Goal: Ask a question: Seek information or help from site administrators or community

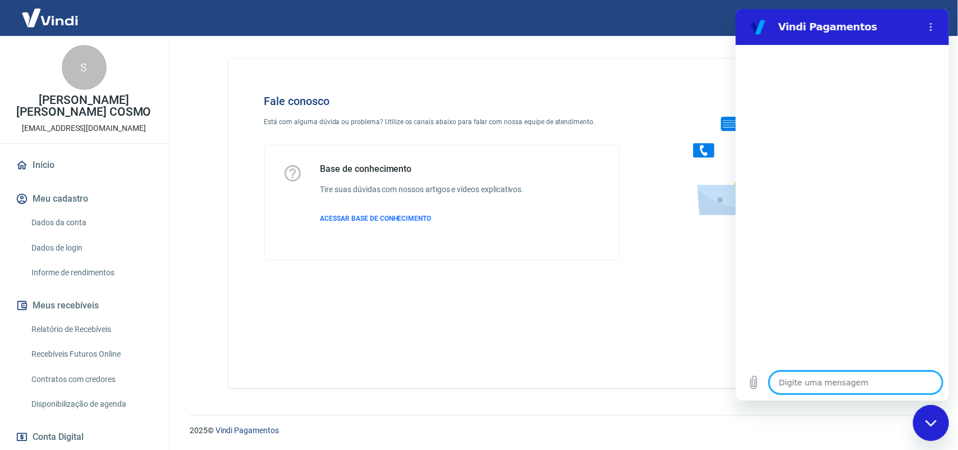
type textarea "x"
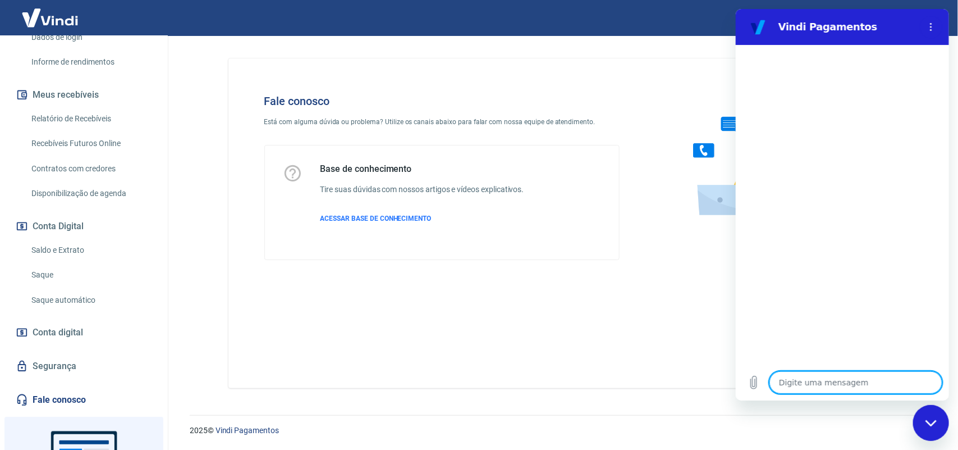
scroll to position [307, 0]
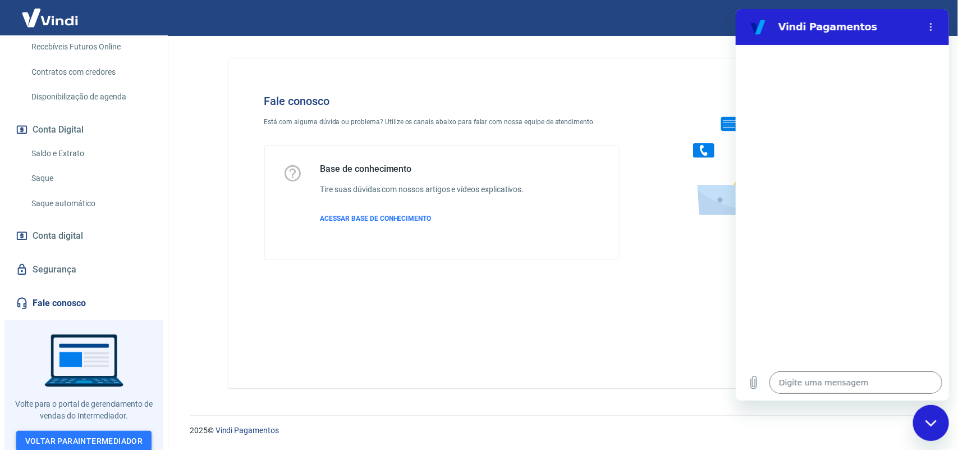
click at [111, 442] on link "Voltar para Intermediador" at bounding box center [84, 440] width 136 height 21
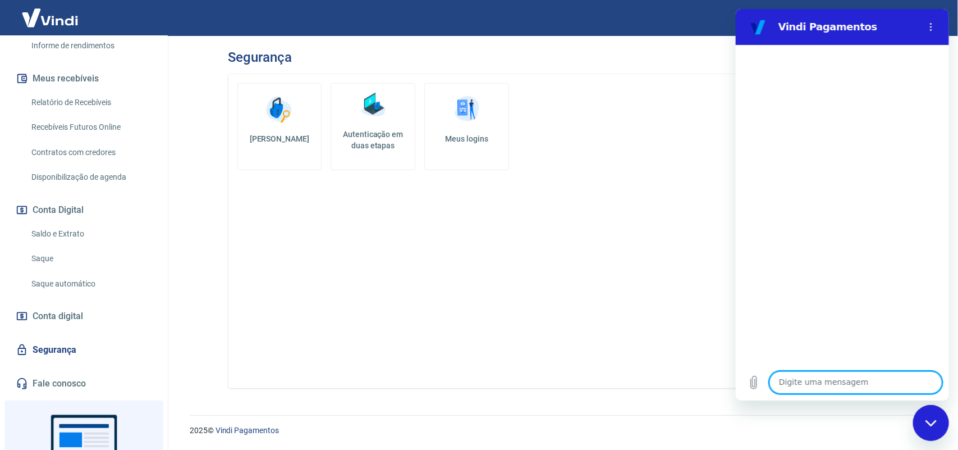
scroll to position [307, 0]
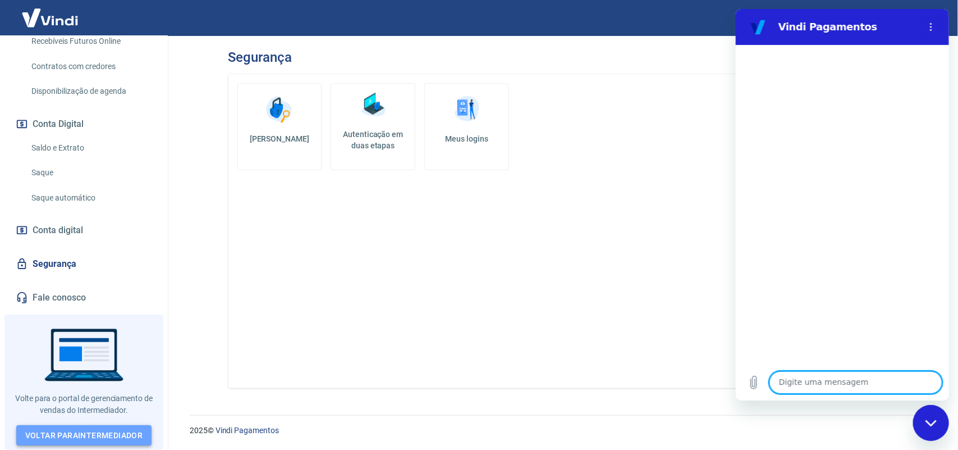
click at [76, 436] on link "Voltar para Intermediador" at bounding box center [84, 435] width 136 height 21
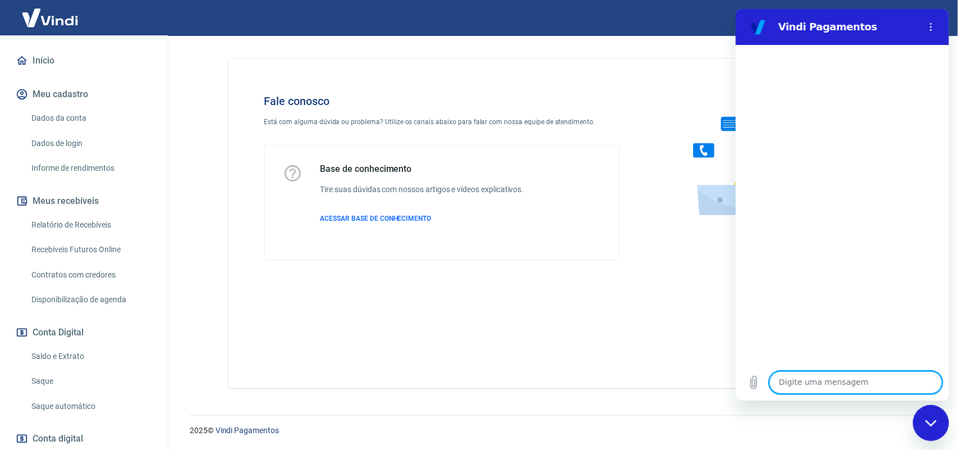
scroll to position [70, 0]
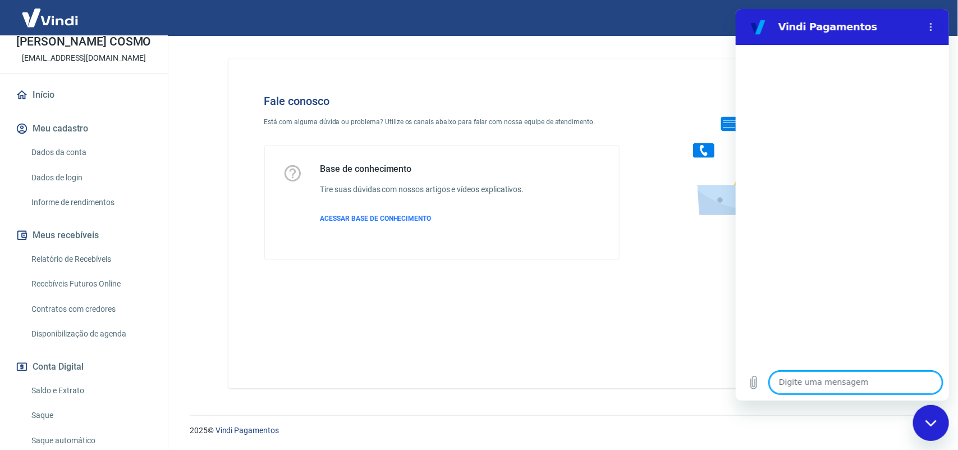
click at [928, 417] on div "Fechar janela de mensagens" at bounding box center [931, 422] width 34 height 34
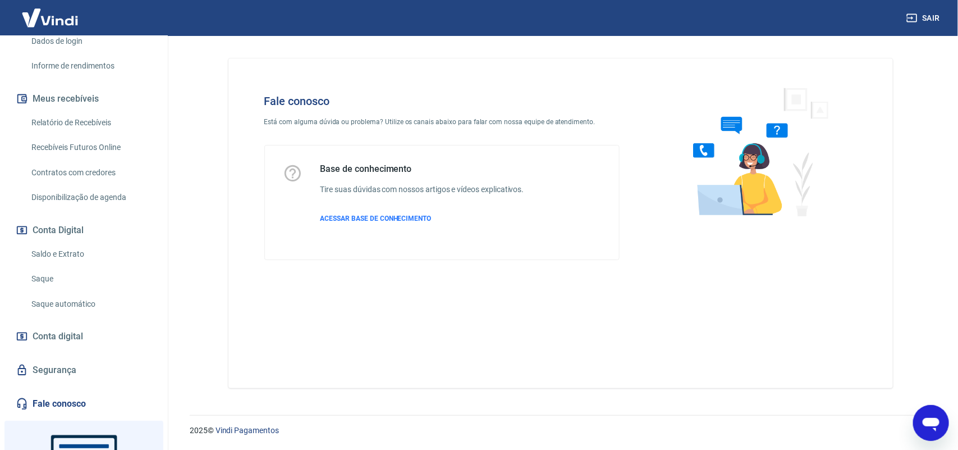
scroll to position [208, 0]
click at [350, 219] on span "ACESSAR BASE DE CONHECIMENTO" at bounding box center [375, 218] width 111 height 8
type textarea "x"
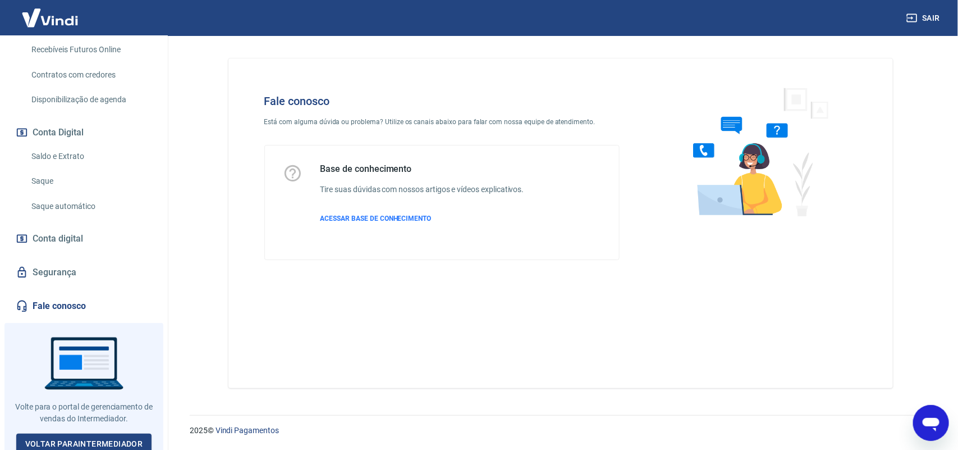
scroll to position [307, 0]
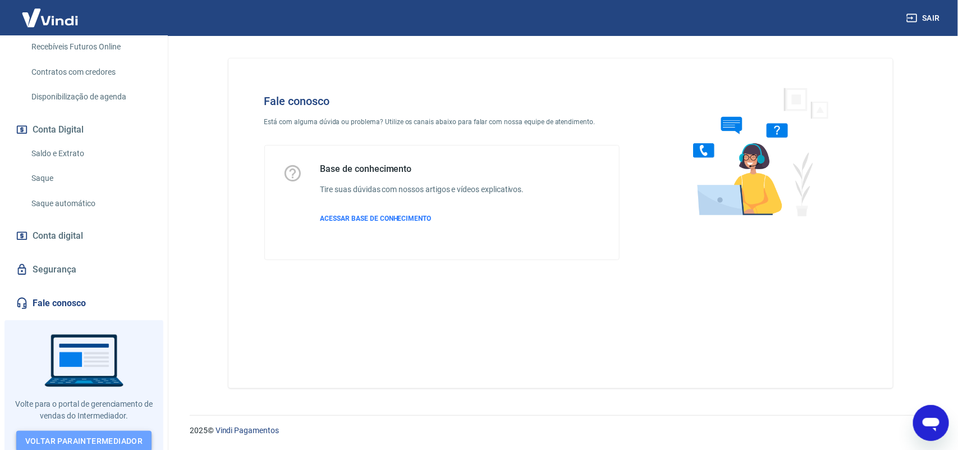
click at [95, 433] on link "Voltar para Intermediador" at bounding box center [84, 440] width 136 height 21
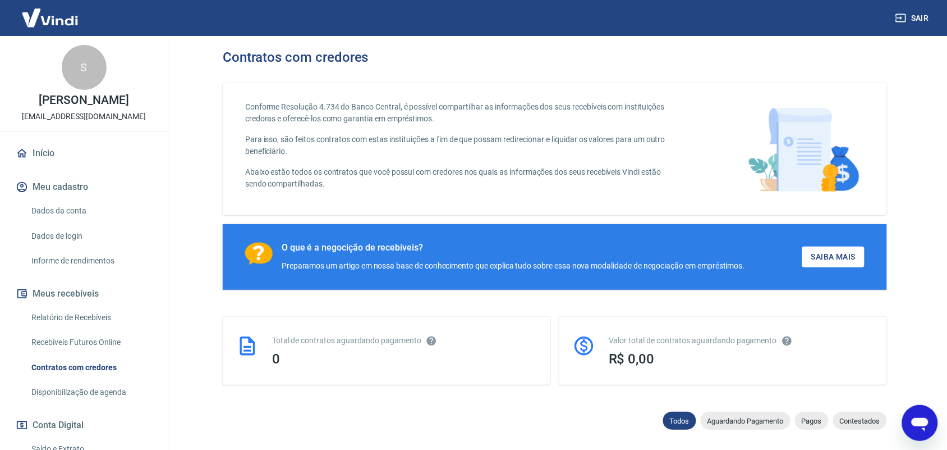
click at [921, 420] on icon "Abrir janela de mensagens" at bounding box center [919, 423] width 17 height 13
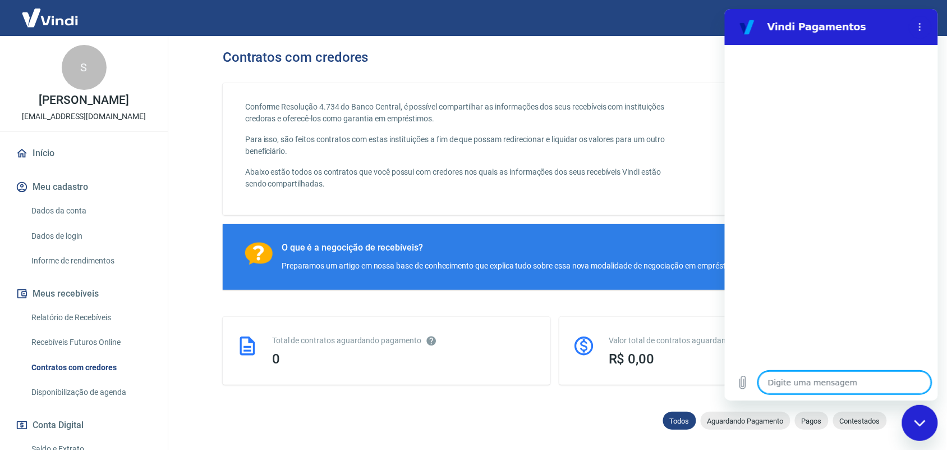
type textarea "o"
type textarea "x"
type textarea "ol"
type textarea "x"
type textarea "olá"
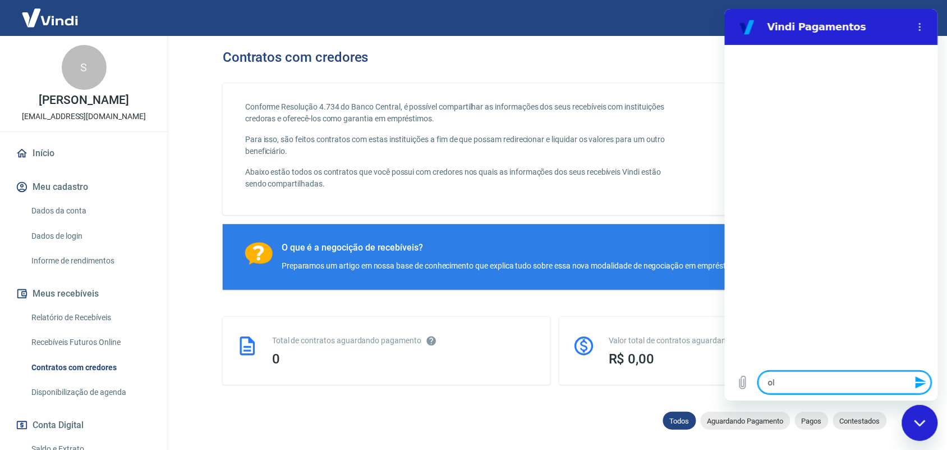
type textarea "x"
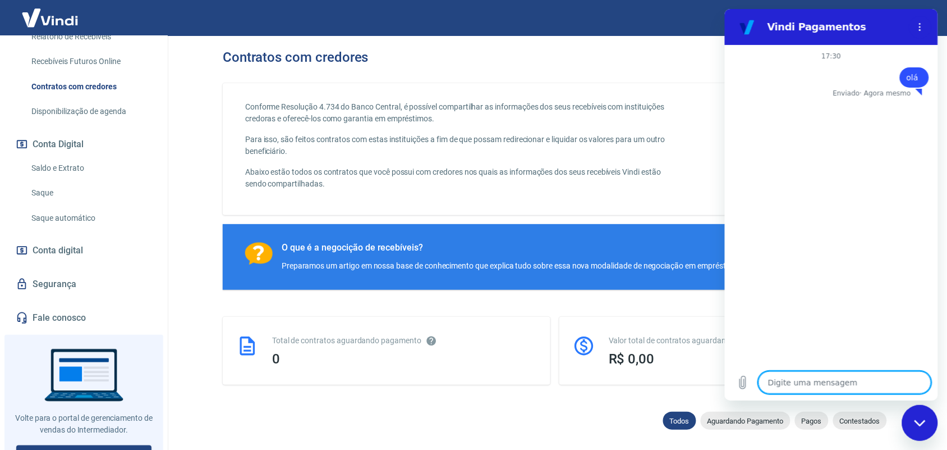
type textarea "x"
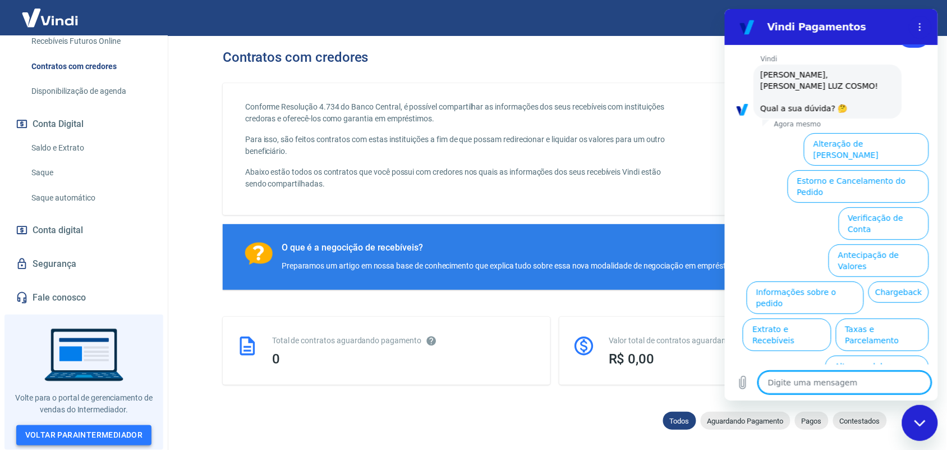
scroll to position [40, 0]
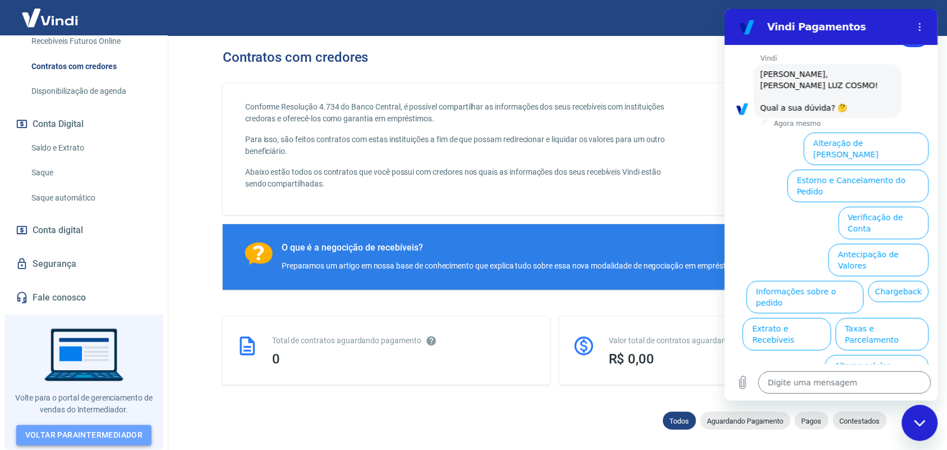
click at [76, 435] on link "Voltar para Intermediador" at bounding box center [84, 435] width 136 height 21
